Goal: Navigation & Orientation: Find specific page/section

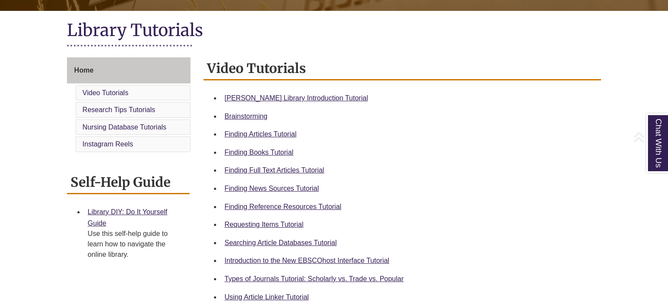
scroll to position [190, 0]
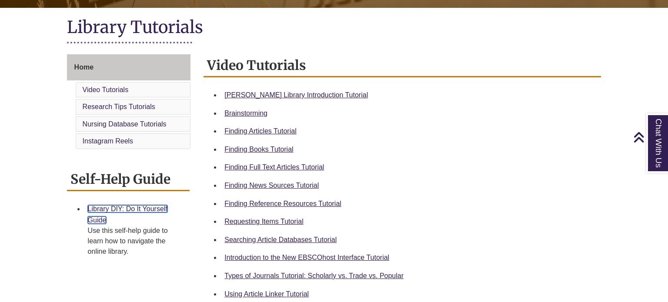
click at [132, 207] on link "Library DIY: Do It Yourself Guide" at bounding box center [128, 214] width 80 height 19
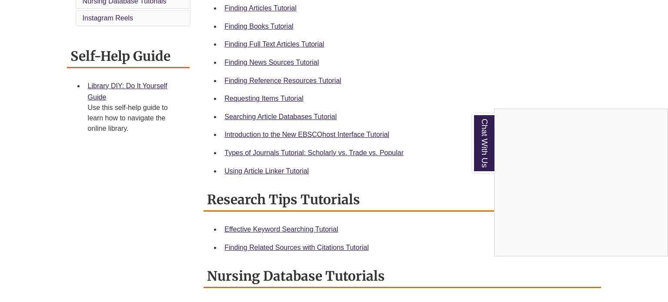
scroll to position [738, 0]
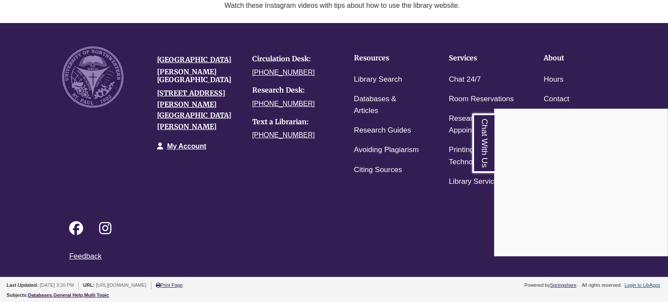
click at [380, 78] on div "Chat With Us" at bounding box center [334, 151] width 668 height 302
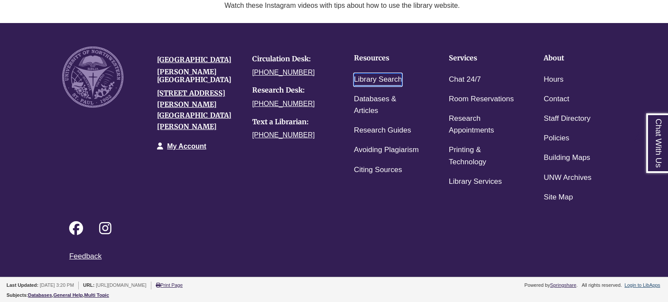
click at [380, 78] on link "Library Search" at bounding box center [378, 80] width 48 height 13
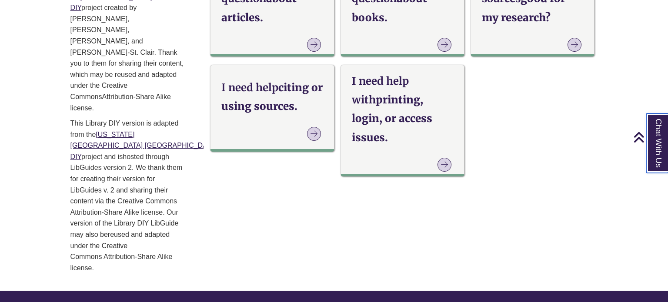
scroll to position [728, 0]
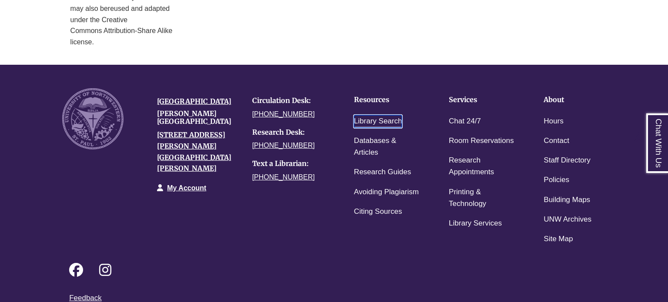
click at [396, 115] on link "Library Search" at bounding box center [378, 121] width 48 height 13
